Goal: Check status: Check status

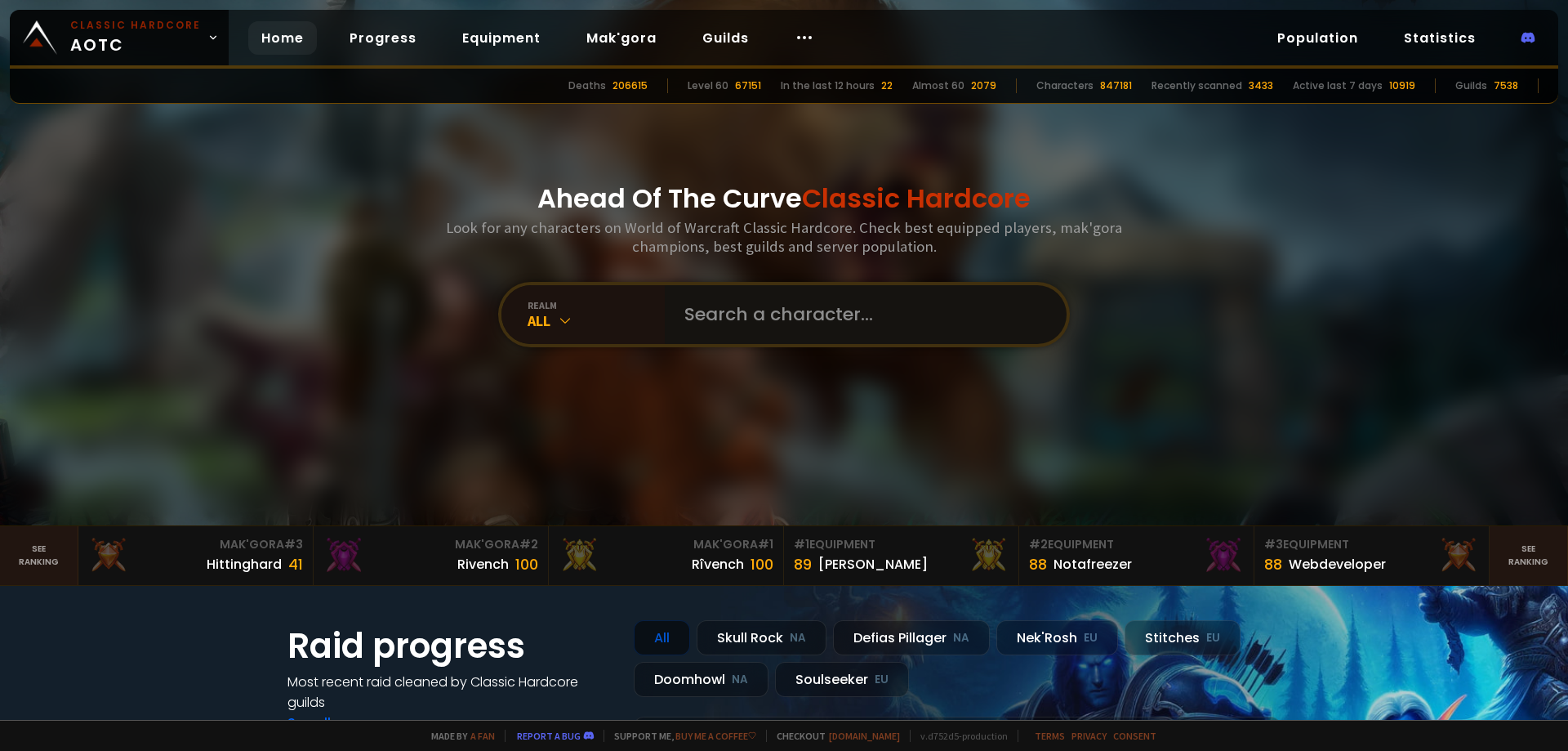
click at [742, 320] on input "text" at bounding box center [860, 315] width 372 height 59
type input "magemain"
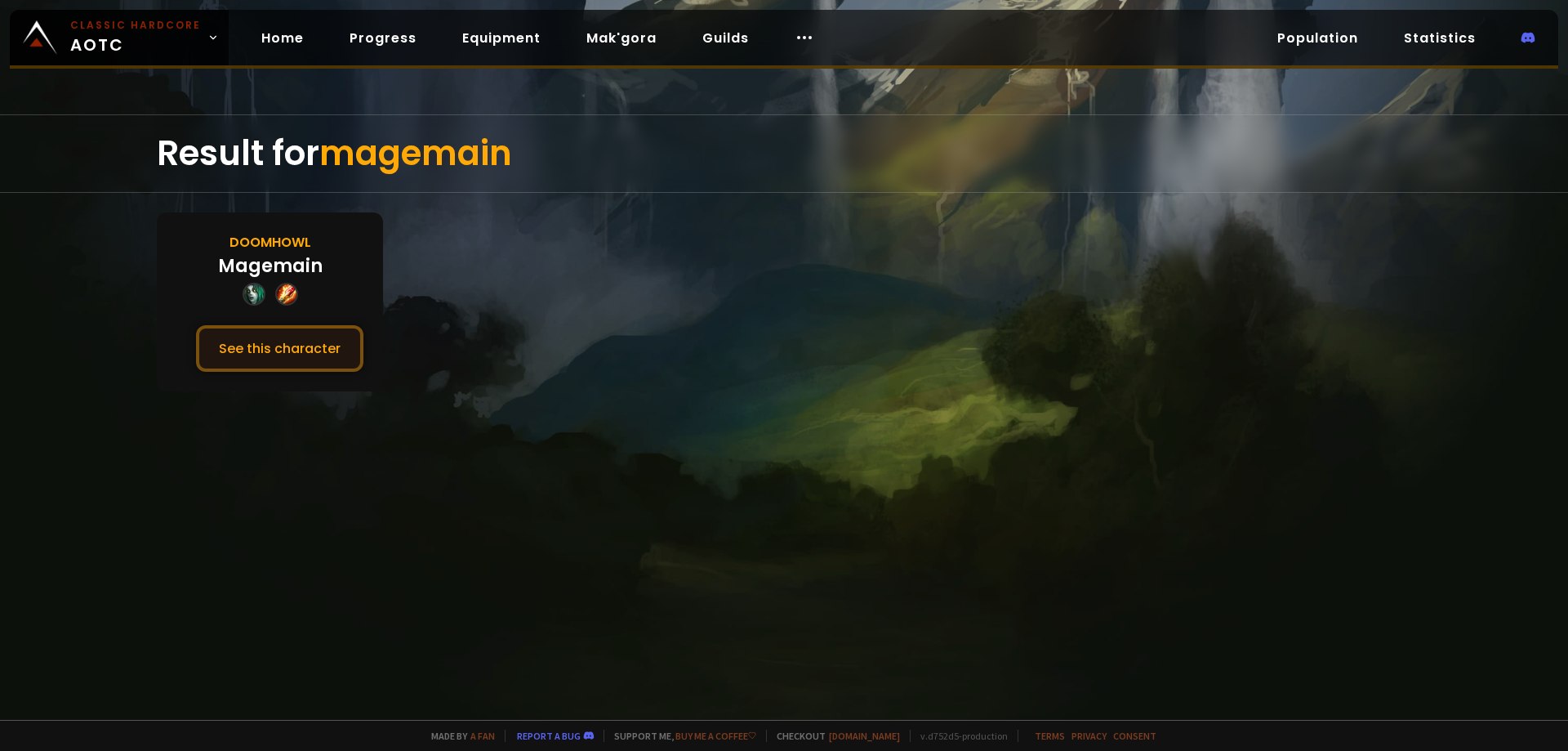
click at [321, 352] on button "See this character" at bounding box center [280, 348] width 167 height 46
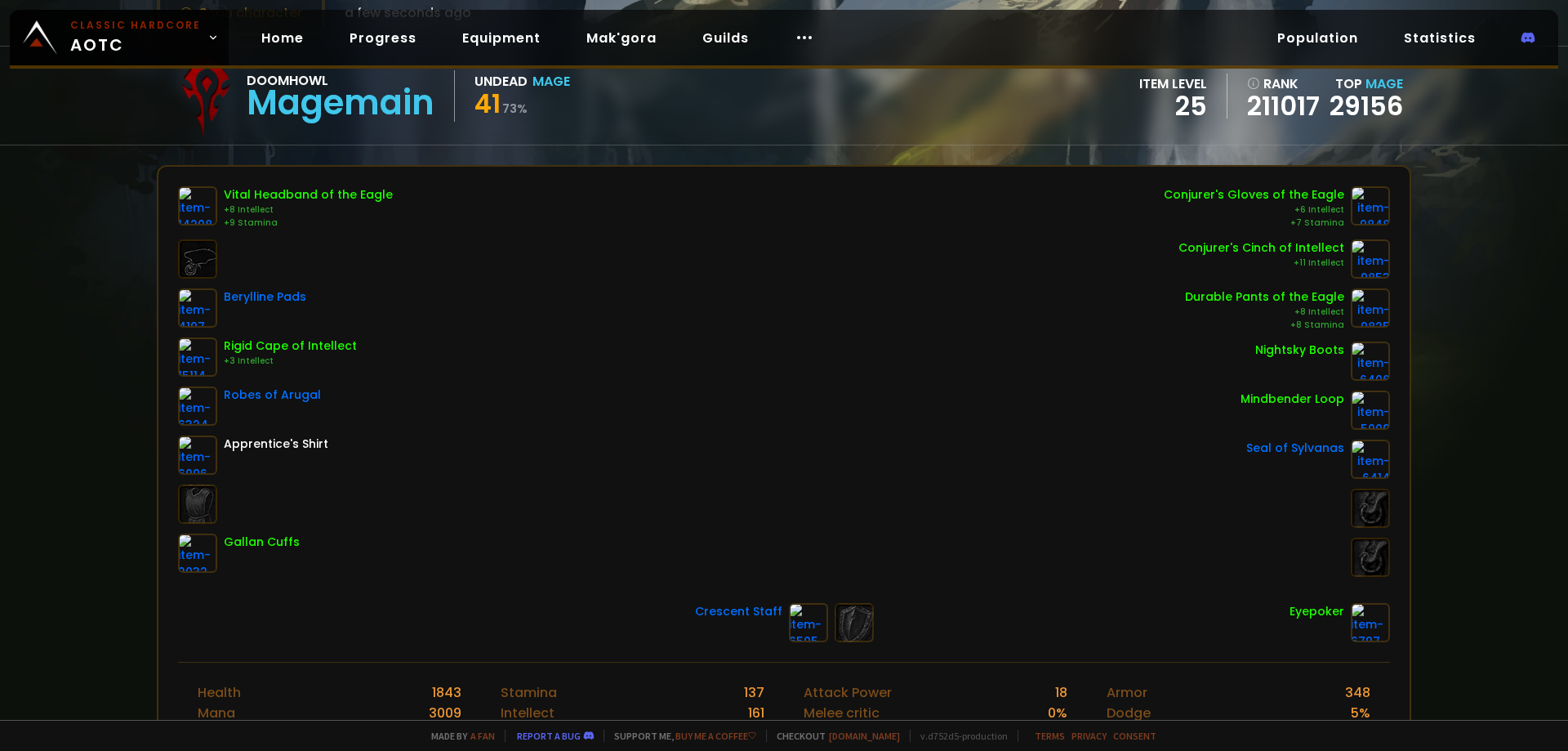
scroll to position [165, 0]
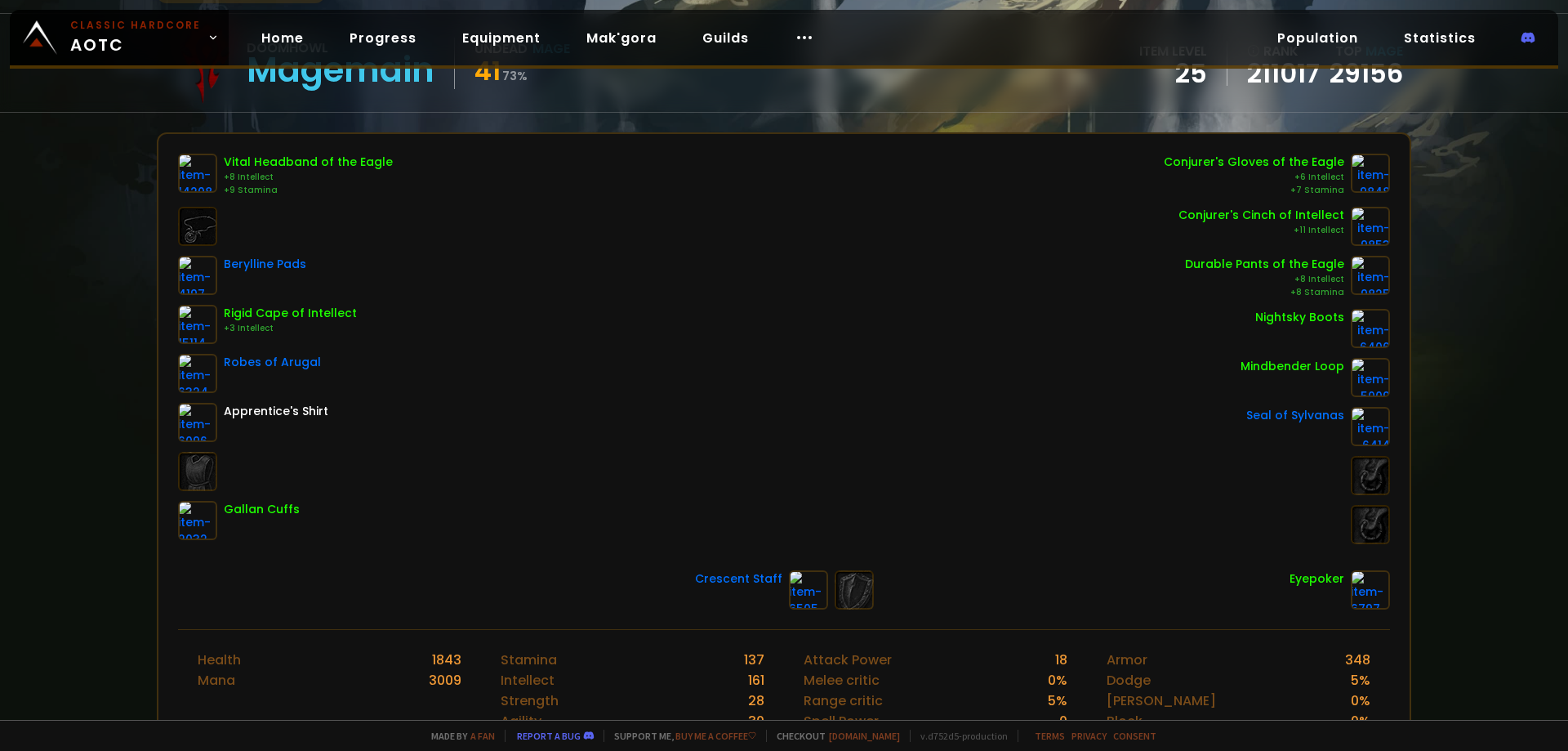
drag, startPoint x: 862, startPoint y: 282, endPoint x: 872, endPoint y: 343, distance: 61.8
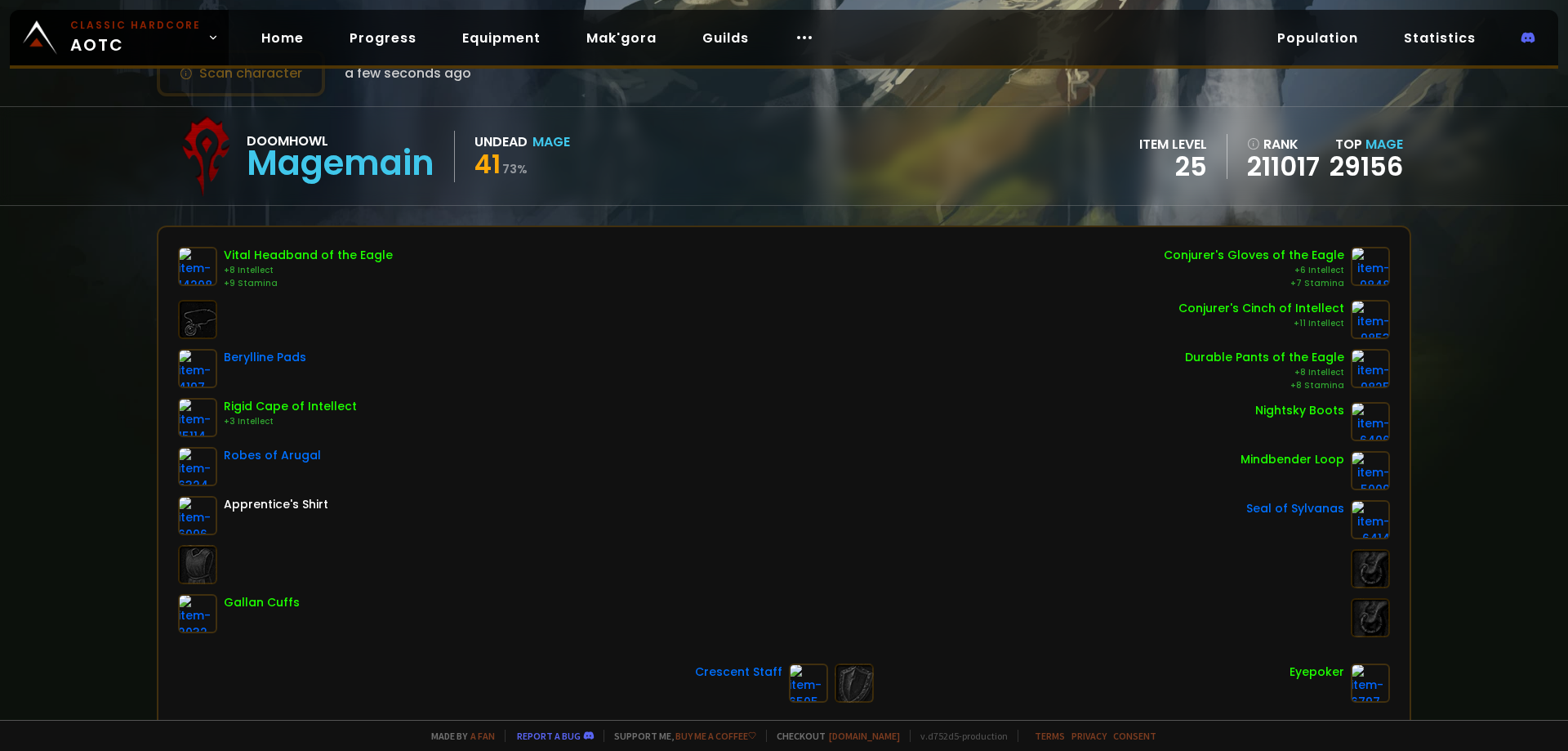
scroll to position [0, 0]
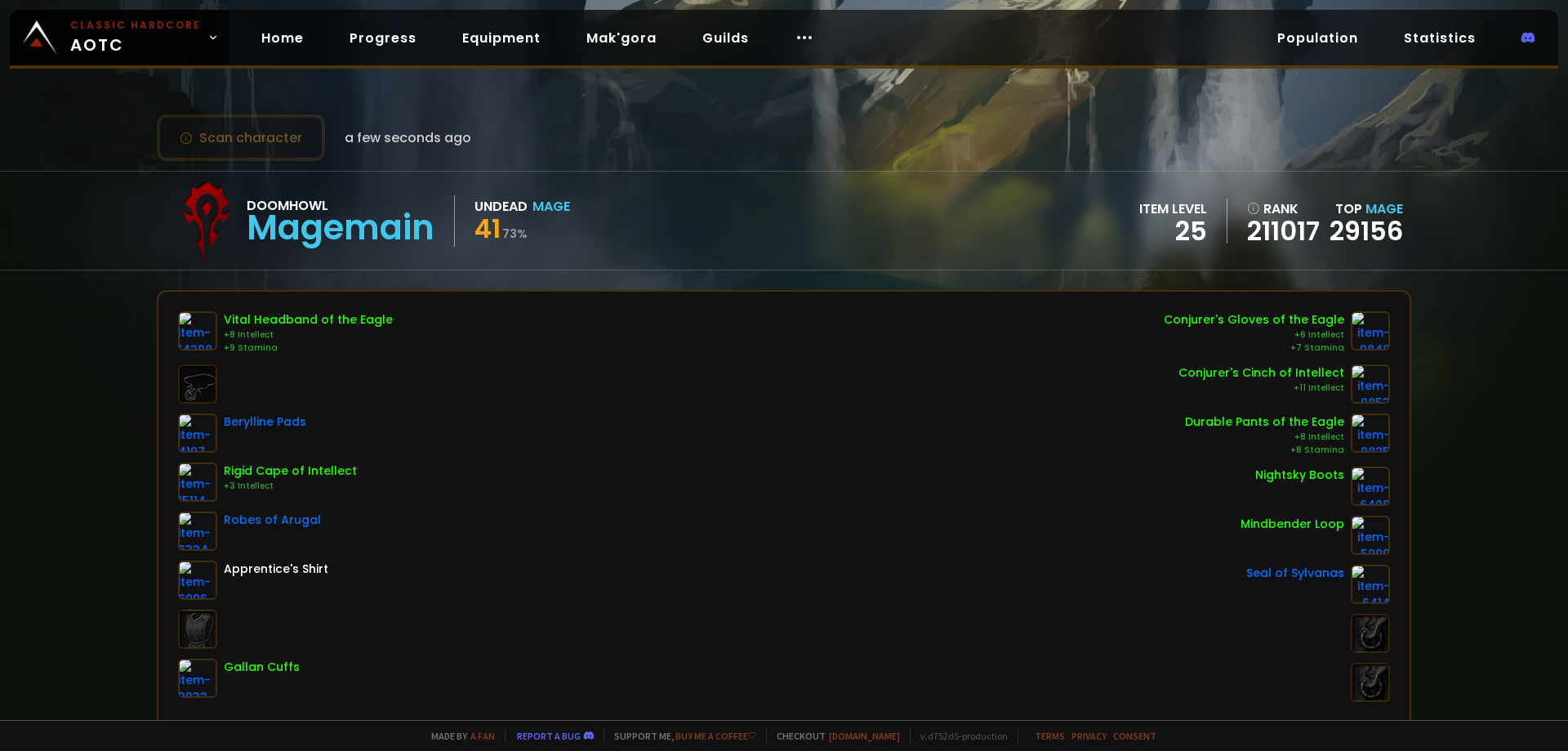
drag, startPoint x: 851, startPoint y: 343, endPoint x: 847, endPoint y: 259, distance: 84.1
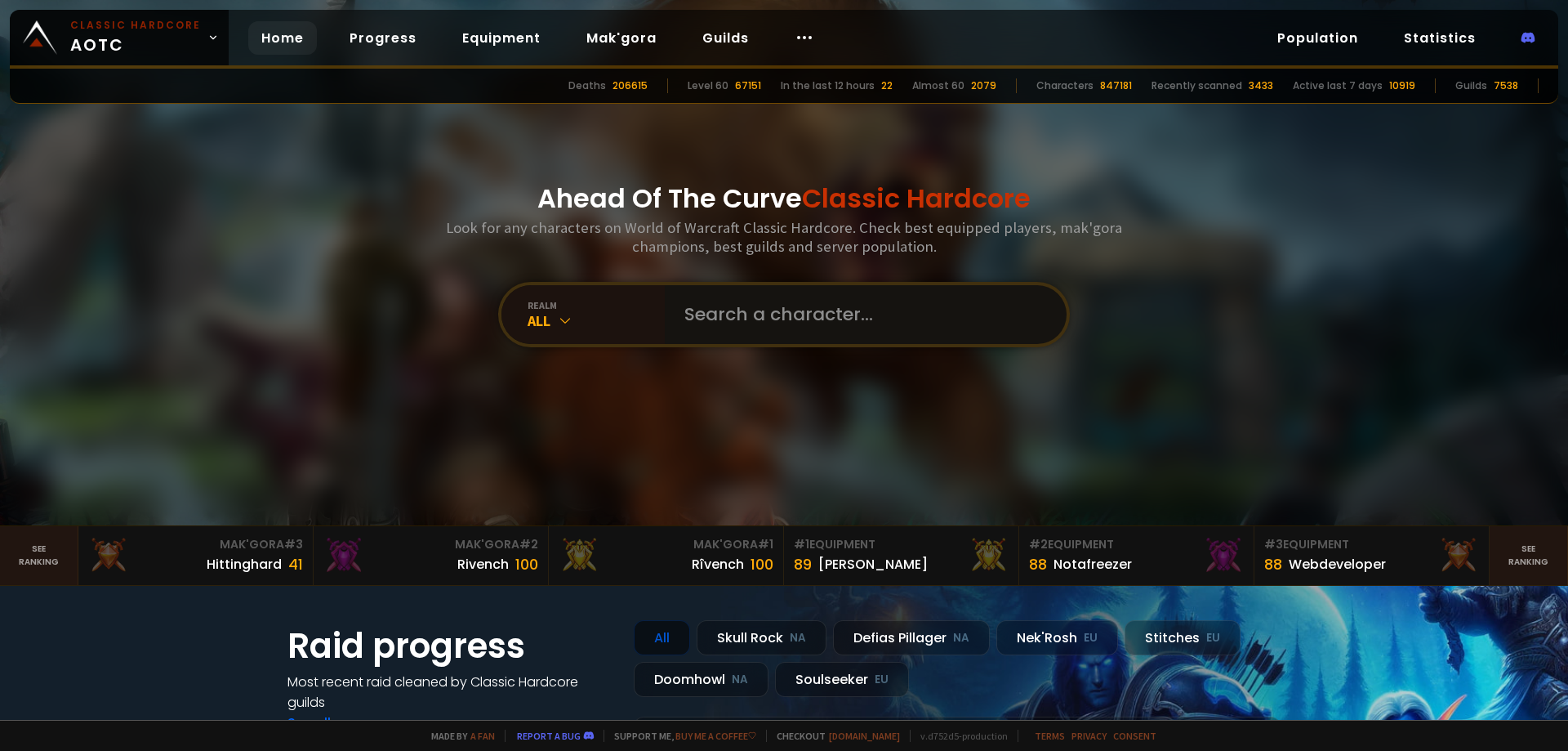
click at [862, 322] on input "text" at bounding box center [860, 315] width 372 height 59
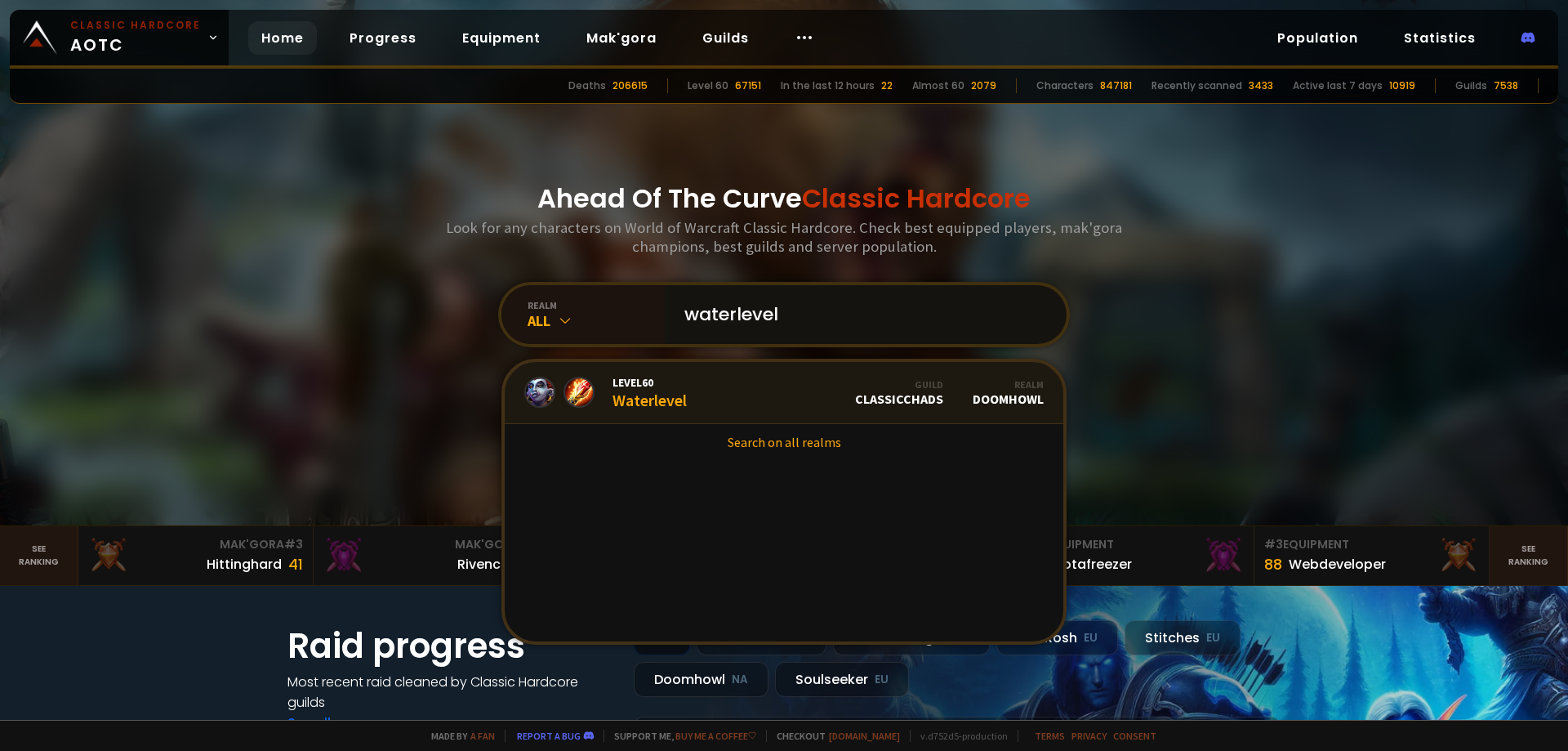
type input "waterlevel"
click at [755, 381] on link "Level 60 Waterlevel Guild ClassicChads Realm Doomhowl" at bounding box center [784, 393] width 558 height 62
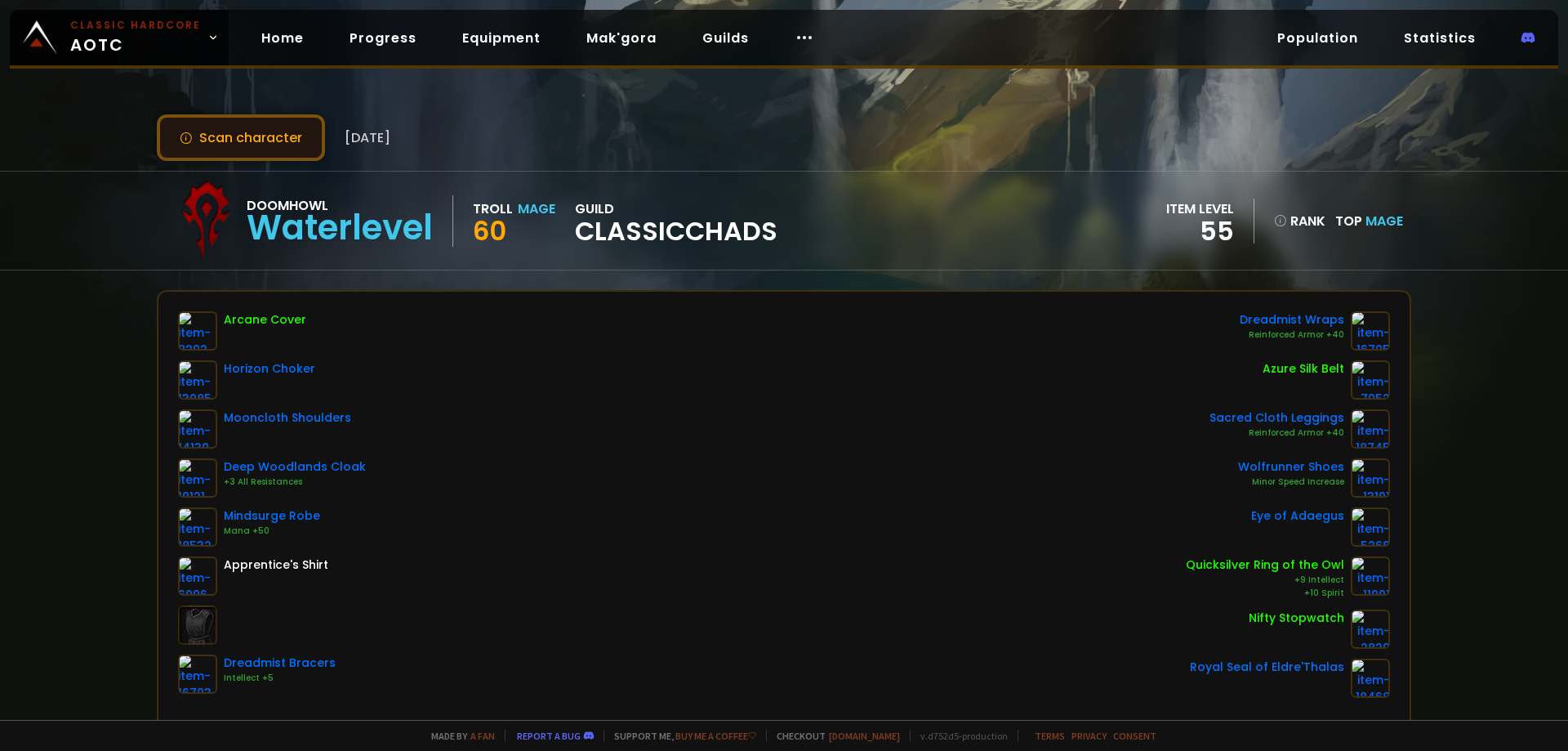
click at [270, 136] on button "Scan character" at bounding box center [241, 137] width 168 height 46
click at [273, 141] on button "Scan character" at bounding box center [241, 137] width 168 height 46
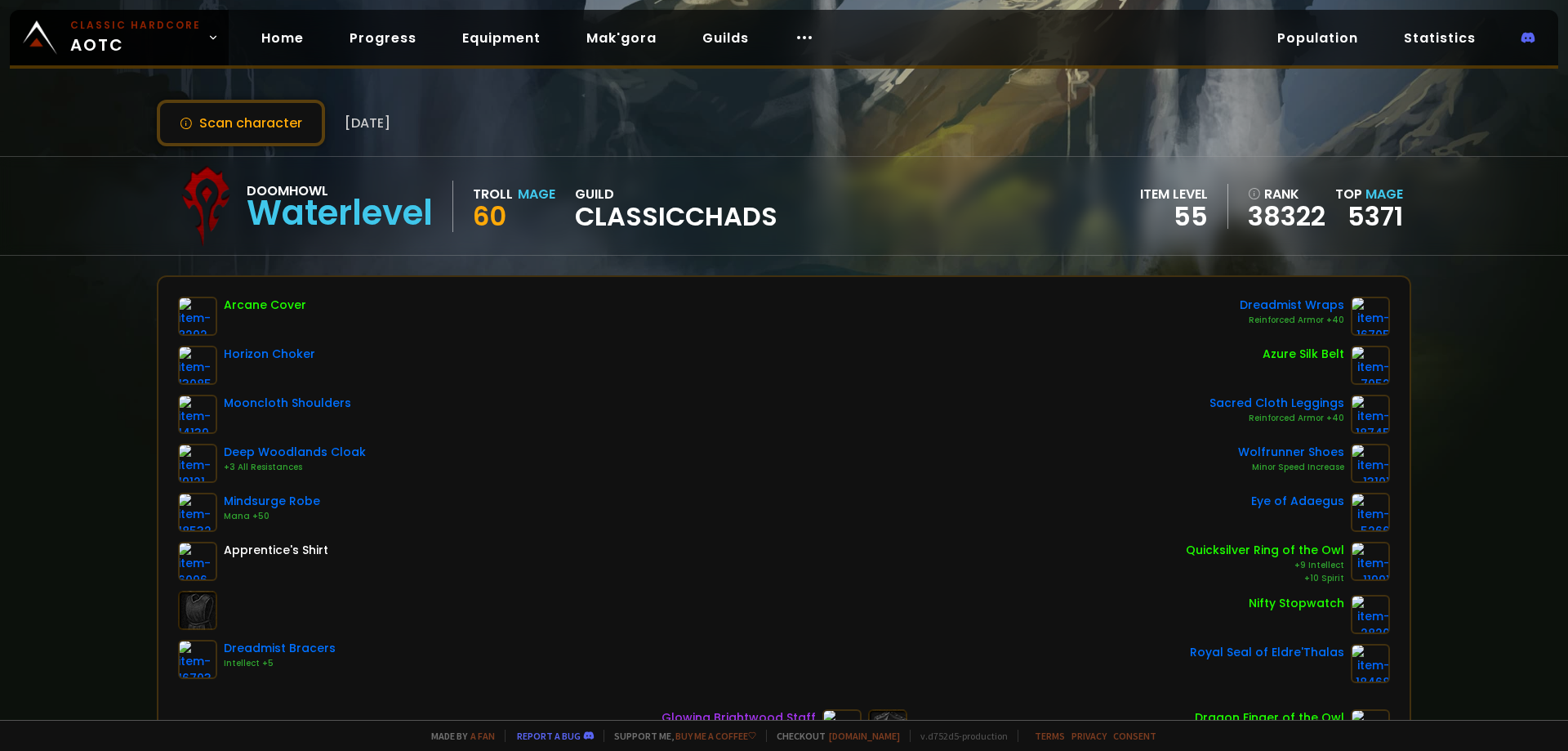
scroll to position [32, 0]
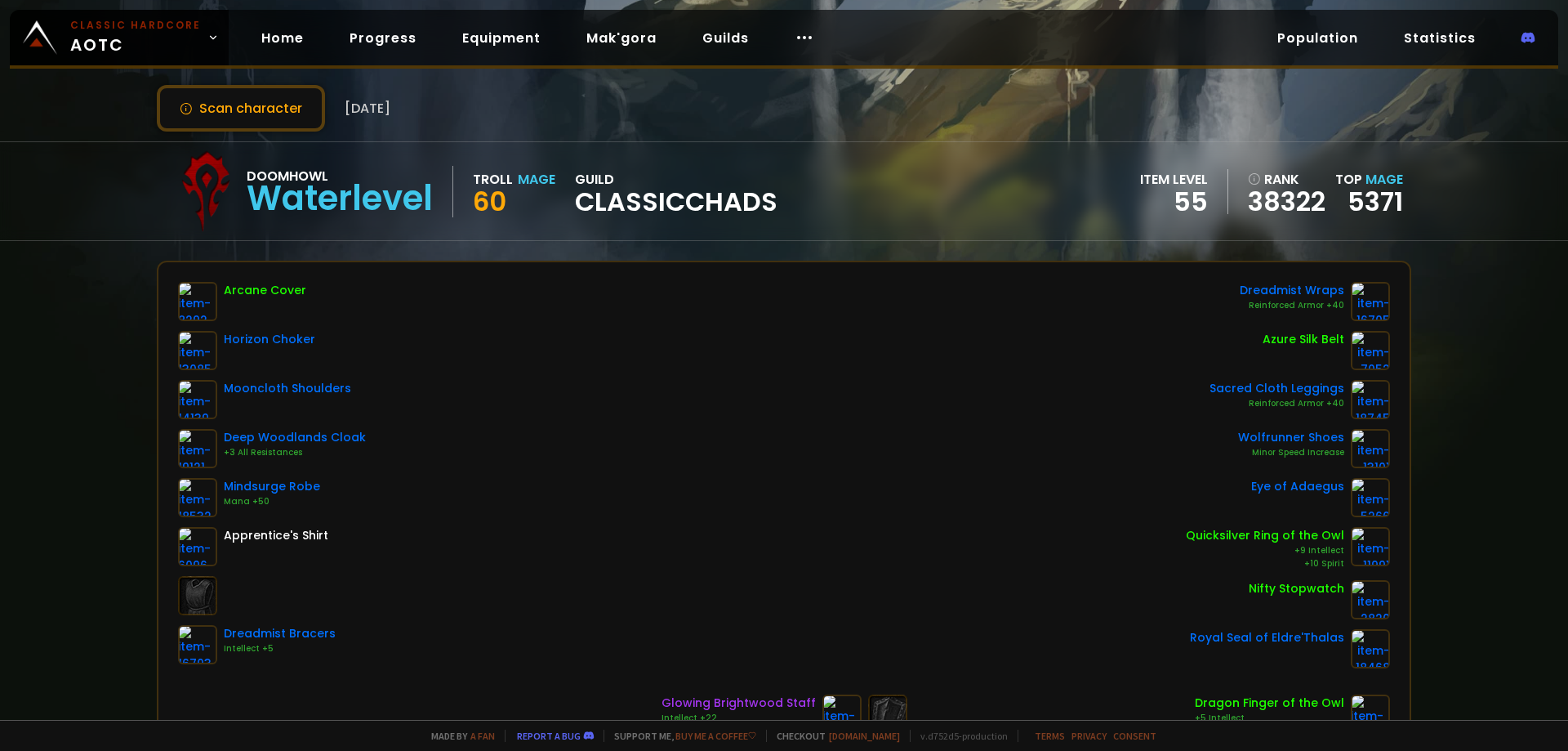
drag, startPoint x: 388, startPoint y: 491, endPoint x: 398, endPoint y: 526, distance: 36.4
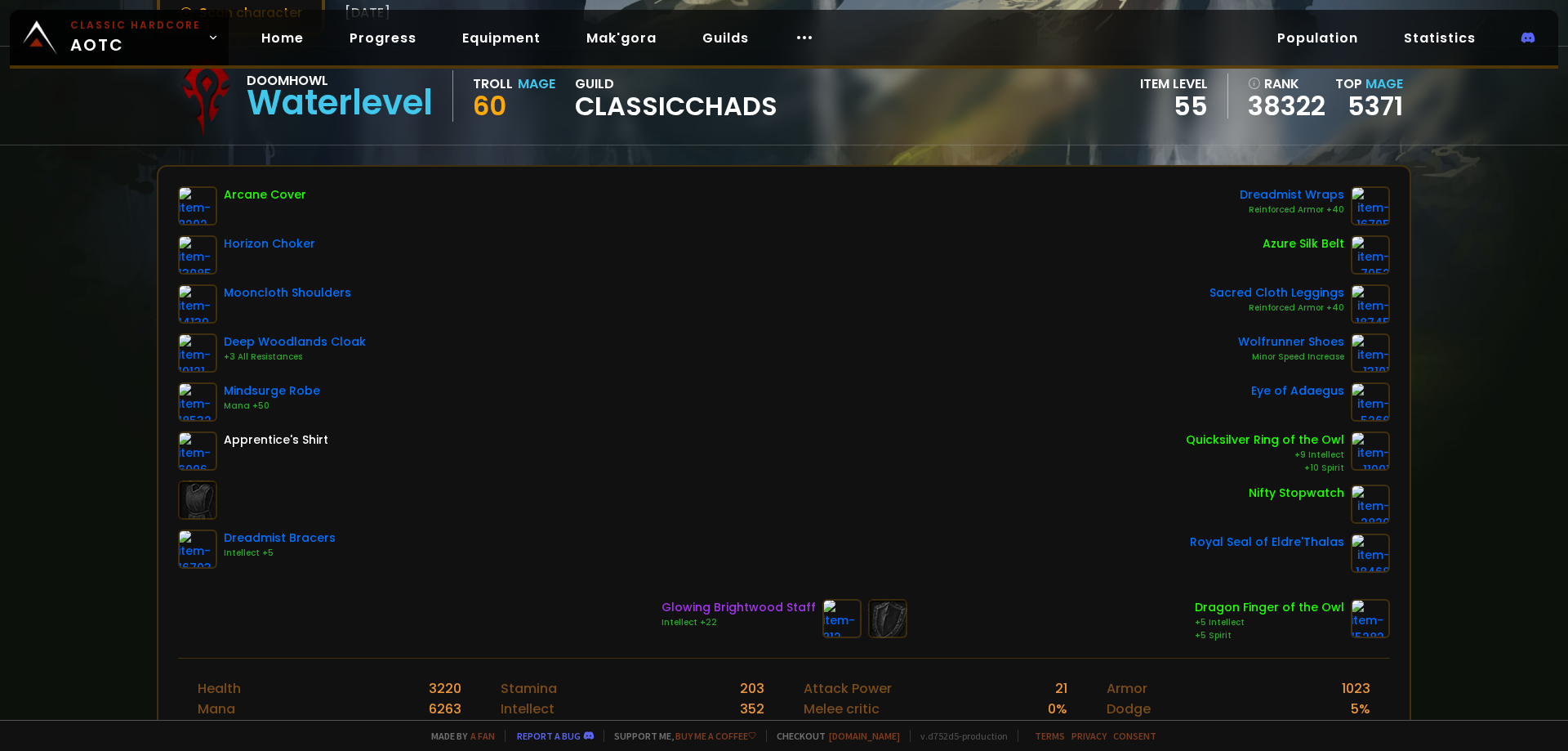
drag, startPoint x: 615, startPoint y: 410, endPoint x: 618, endPoint y: 438, distance: 28.2
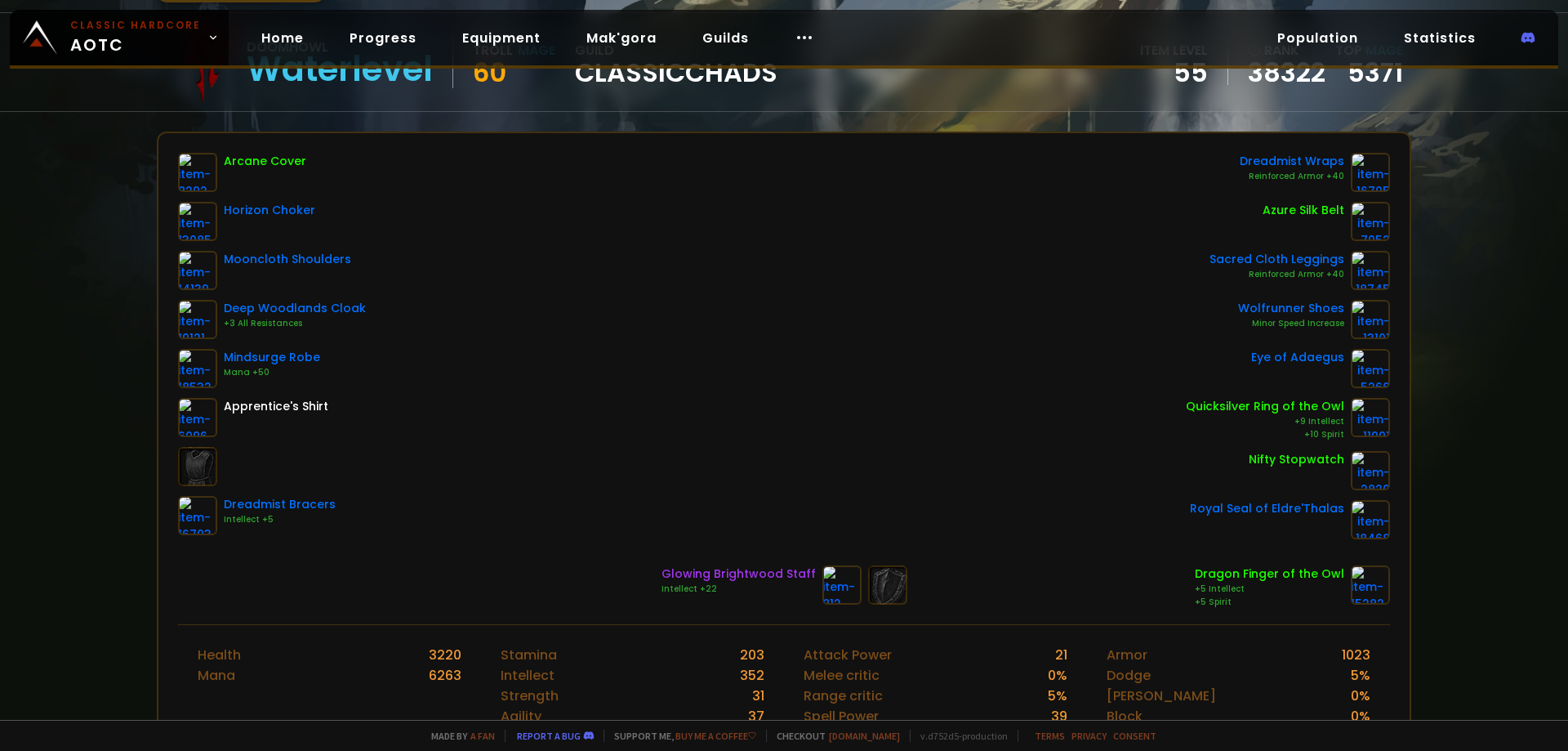
scroll to position [162, 0]
drag, startPoint x: 1079, startPoint y: 285, endPoint x: 1079, endPoint y: 304, distance: 19.0
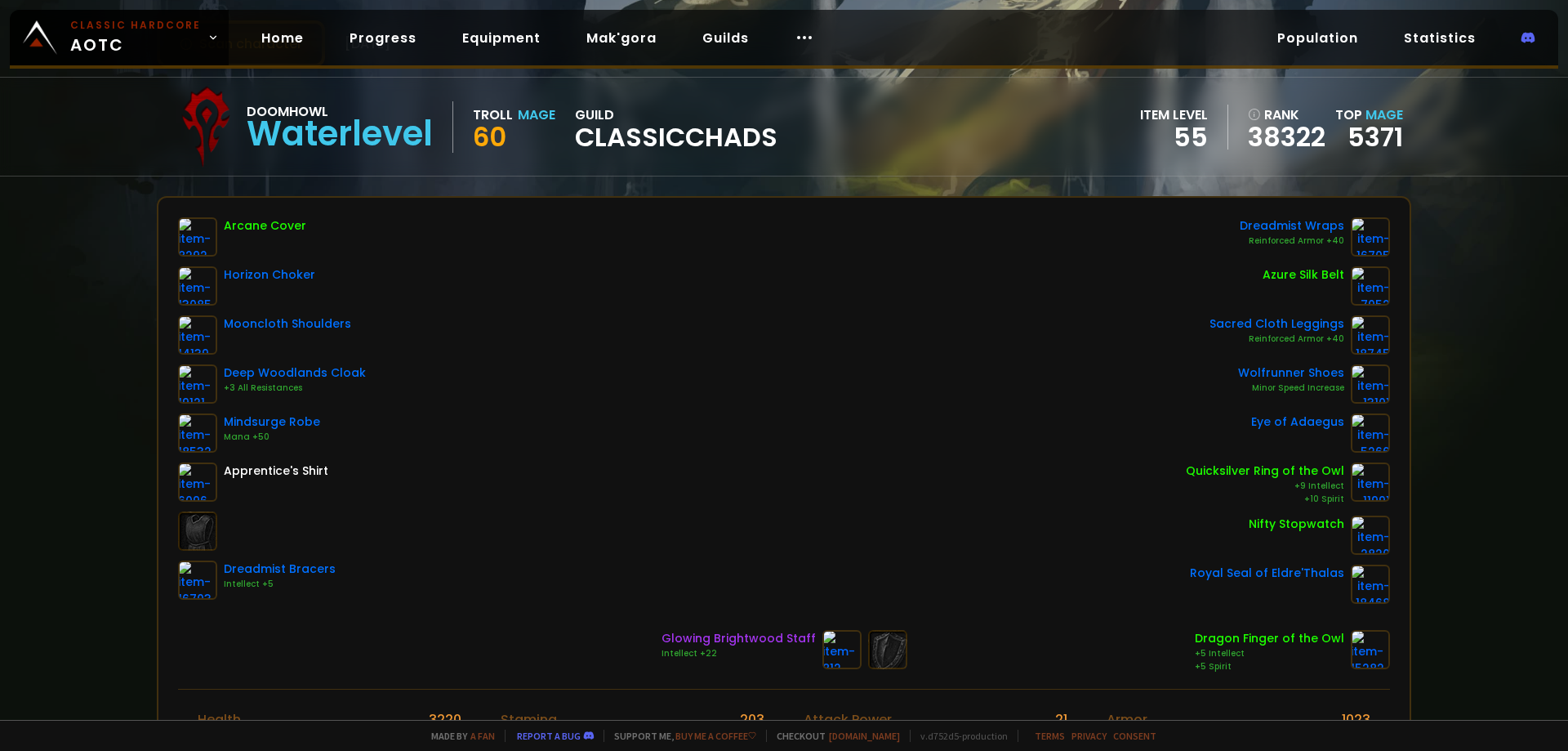
scroll to position [86, 0]
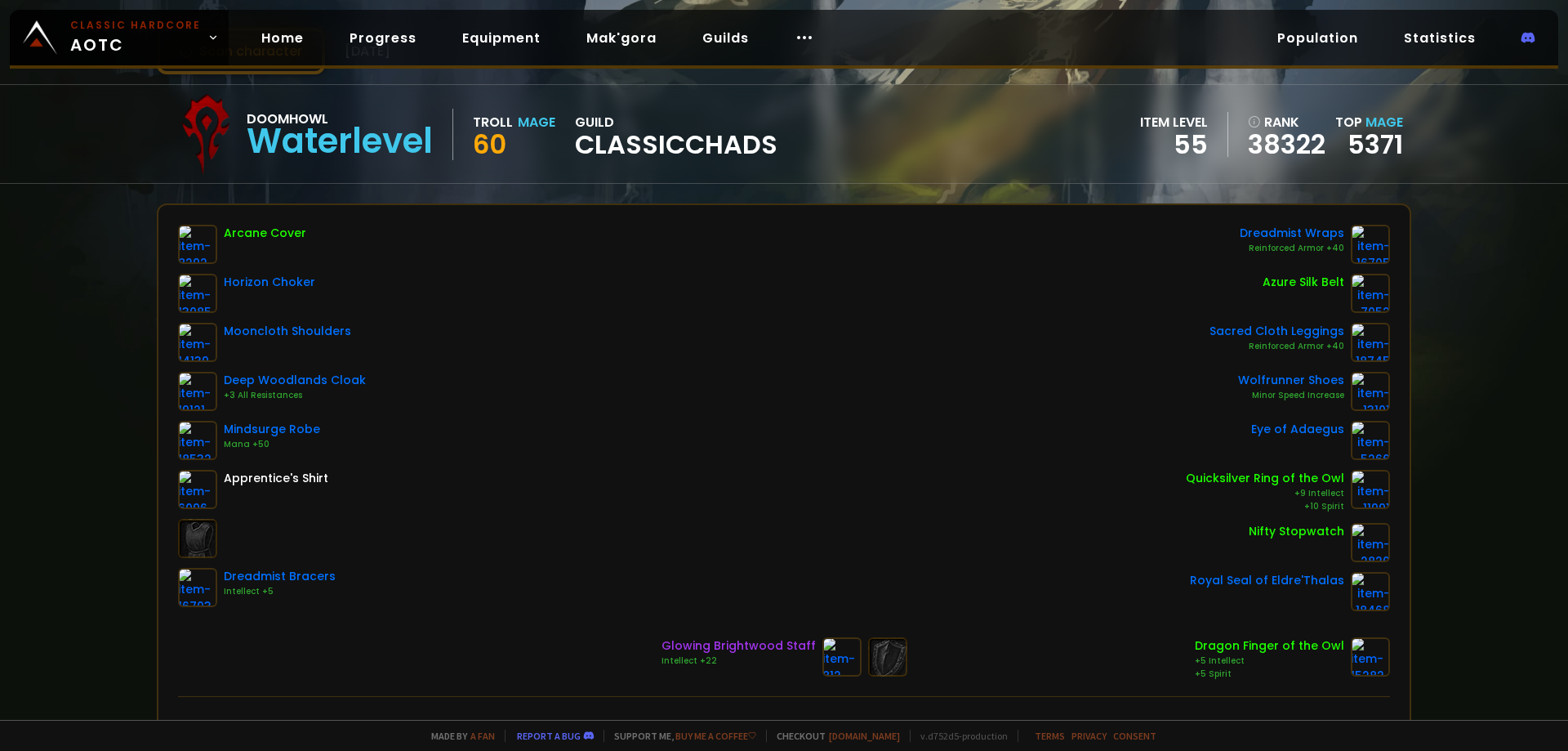
drag, startPoint x: 867, startPoint y: 369, endPoint x: 862, endPoint y: 339, distance: 30.4
